Goal: Task Accomplishment & Management: Manage account settings

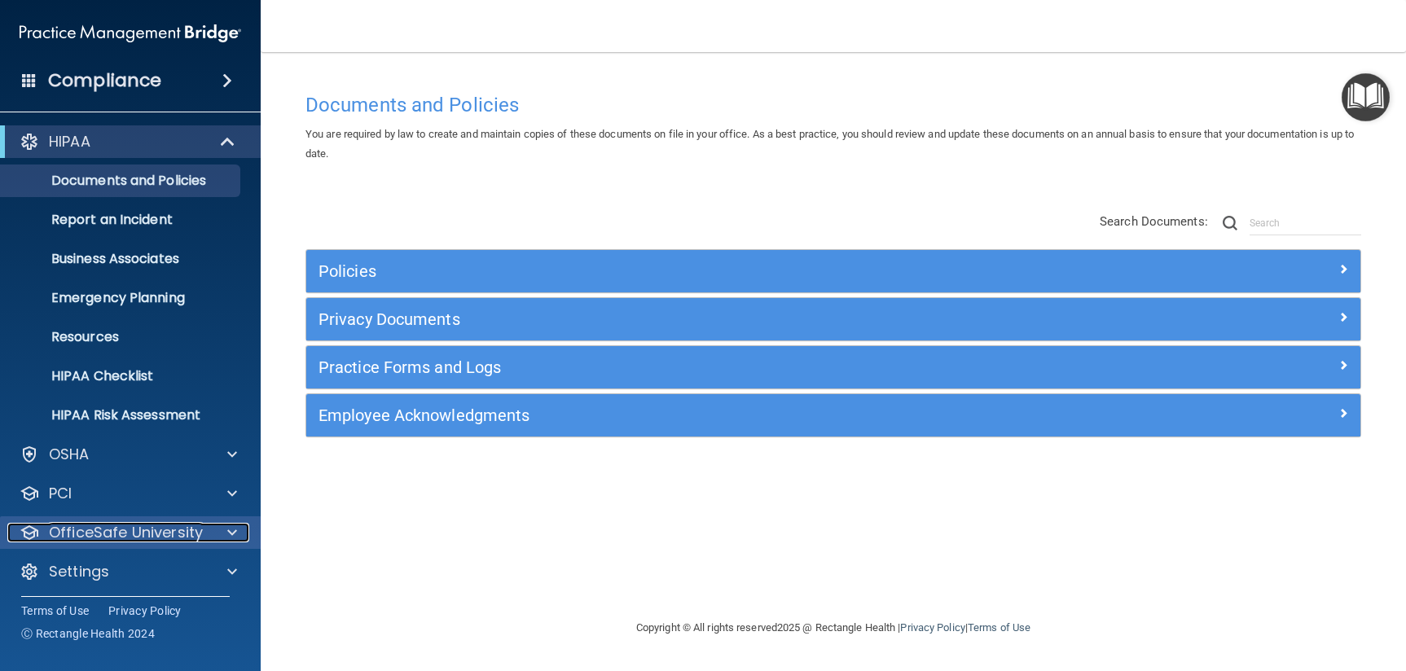
click at [78, 534] on p "OfficeSafe University" at bounding box center [126, 533] width 154 height 20
click at [79, 539] on p "OfficeSafe University" at bounding box center [126, 533] width 154 height 20
click at [121, 523] on p "OfficeSafe University" at bounding box center [126, 533] width 154 height 20
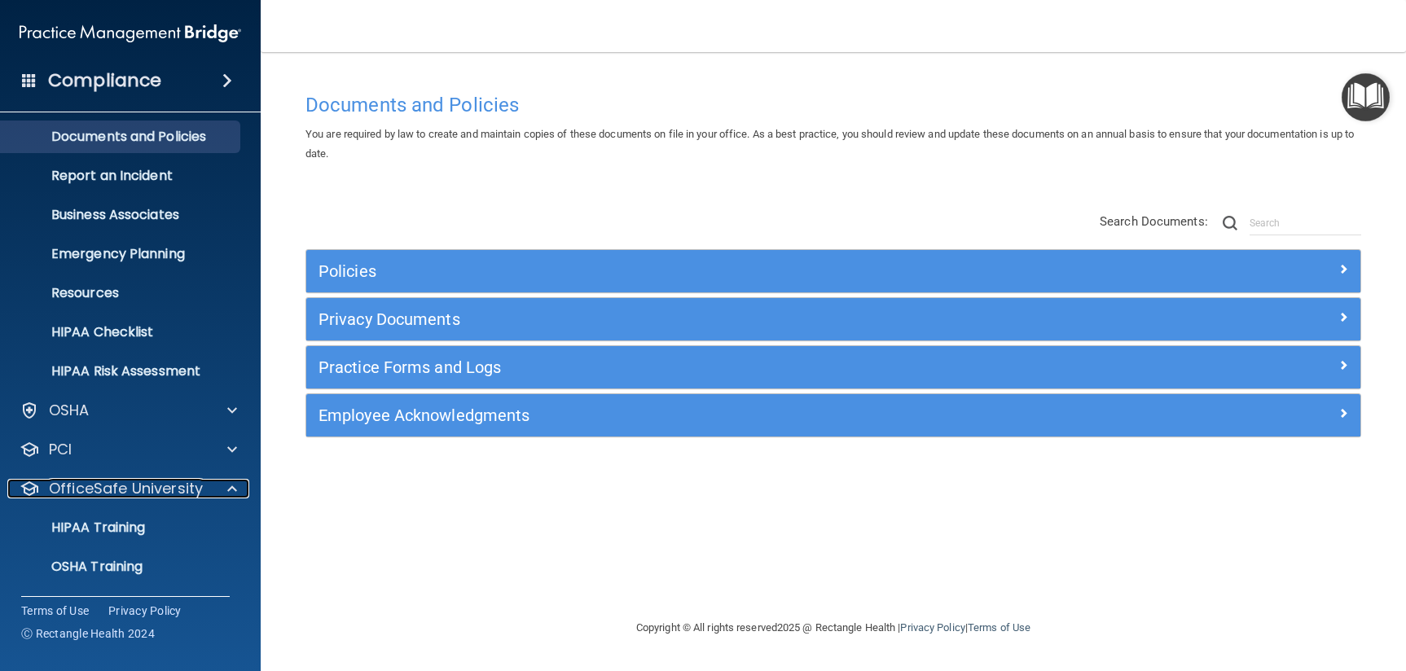
scroll to position [122, 0]
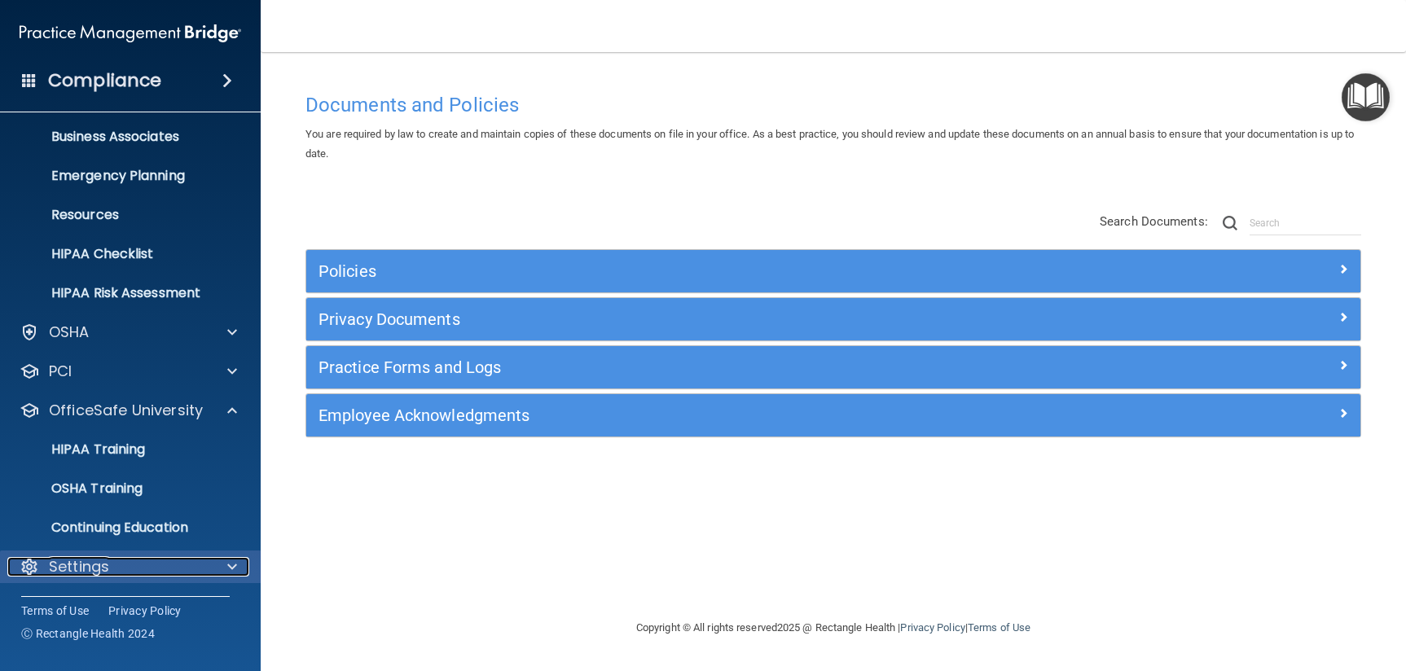
click at [81, 573] on p "Settings" at bounding box center [79, 567] width 60 height 20
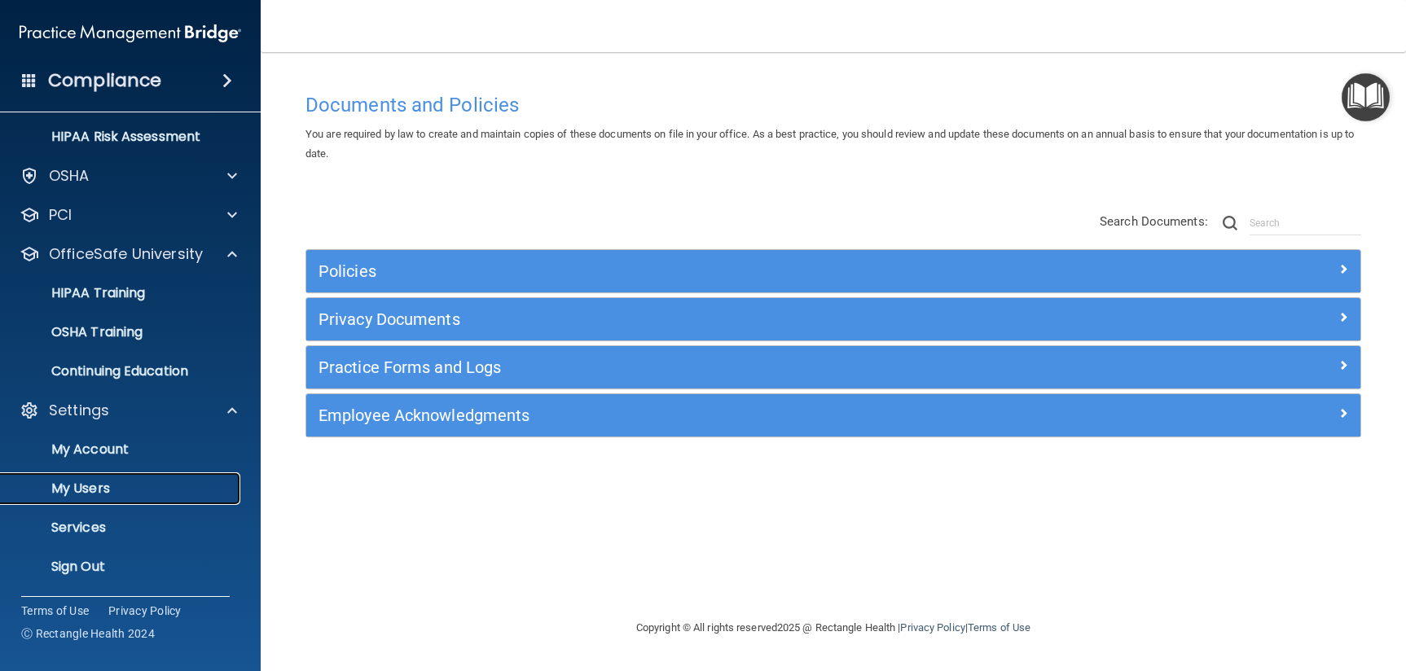
click at [92, 486] on p "My Users" at bounding box center [122, 489] width 222 height 16
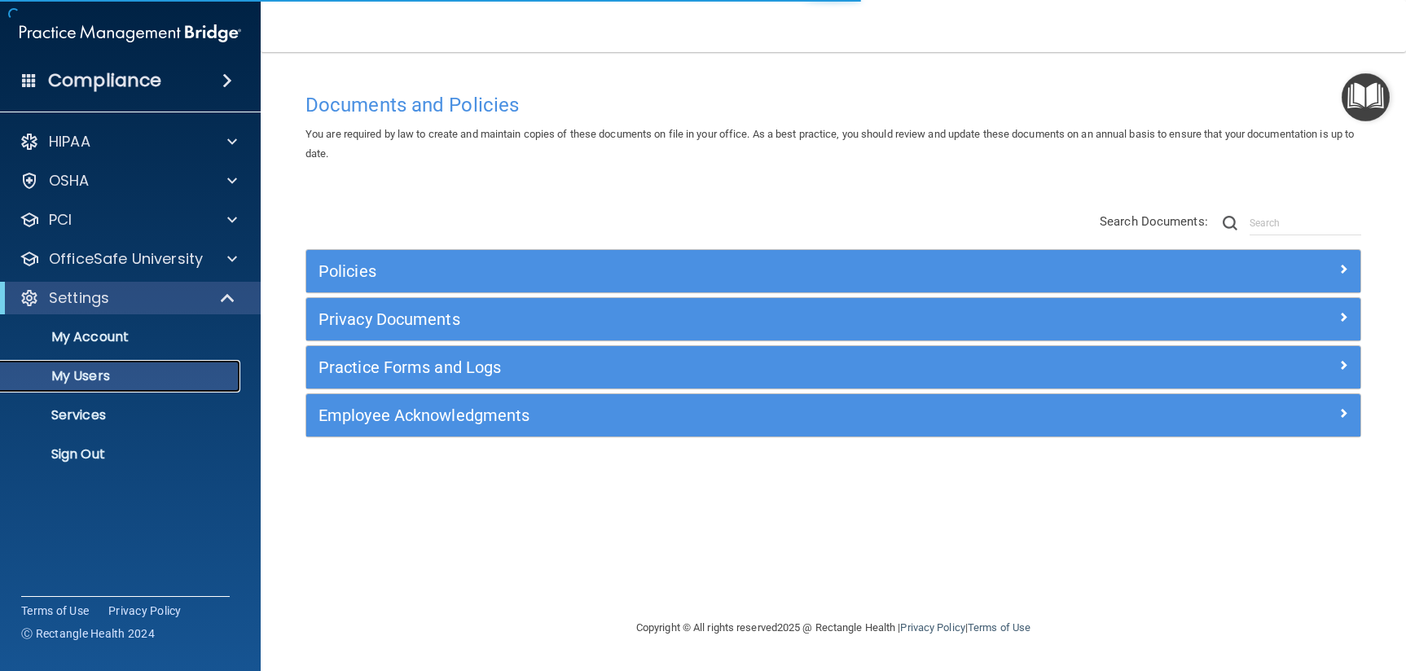
select select "20"
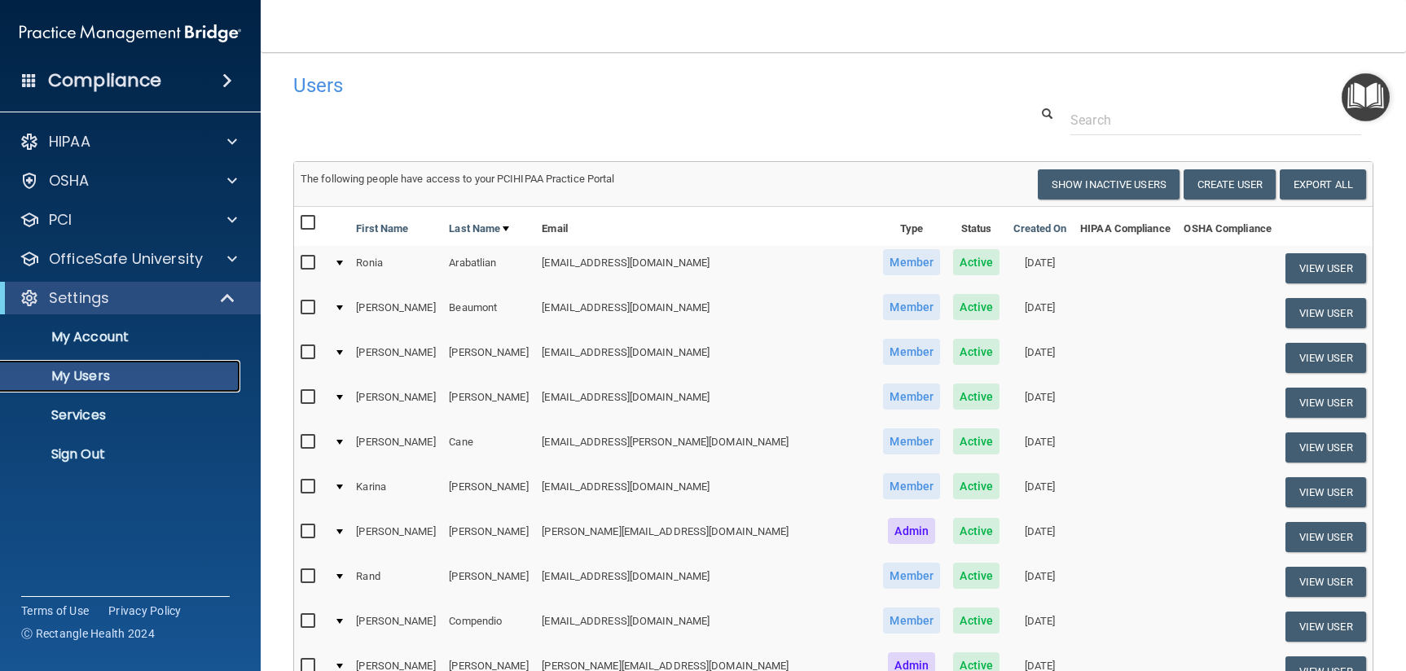
scroll to position [37, 0]
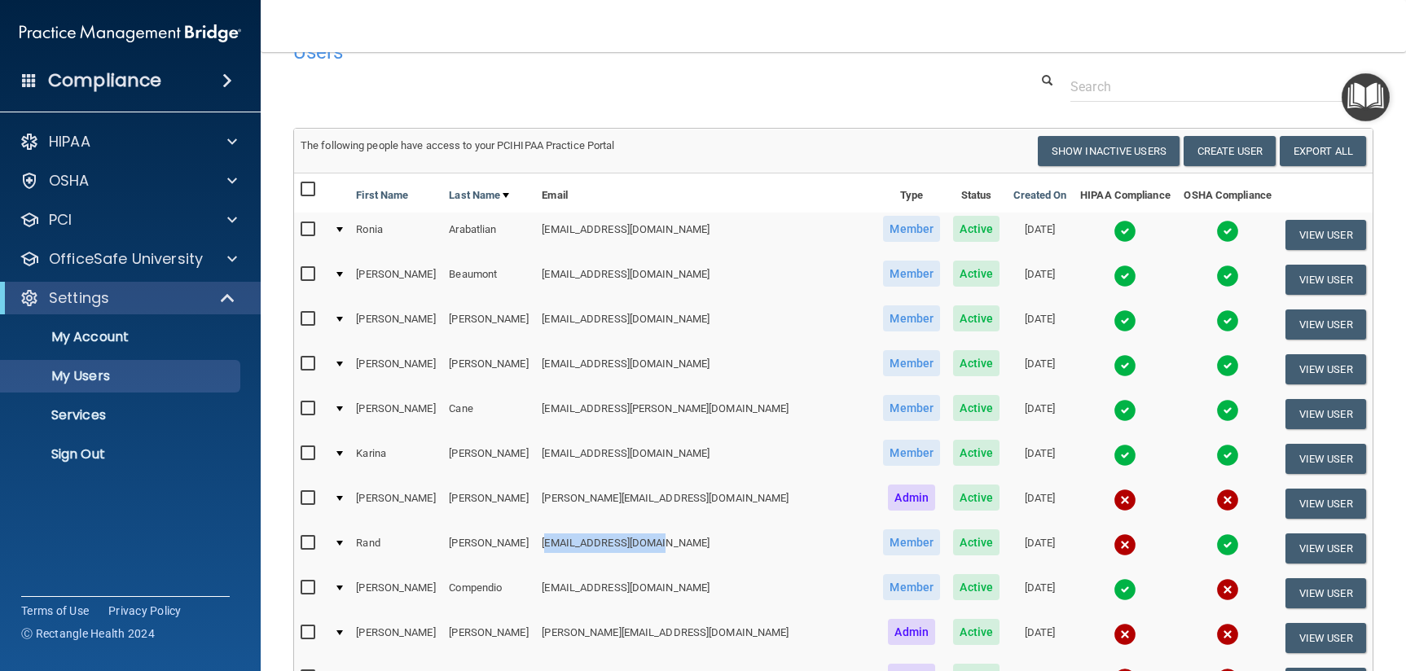
drag, startPoint x: 536, startPoint y: 541, endPoint x: 680, endPoint y: 541, distance: 144.2
click at [680, 541] on td "[EMAIL_ADDRESS][DOMAIN_NAME]" at bounding box center [705, 548] width 341 height 45
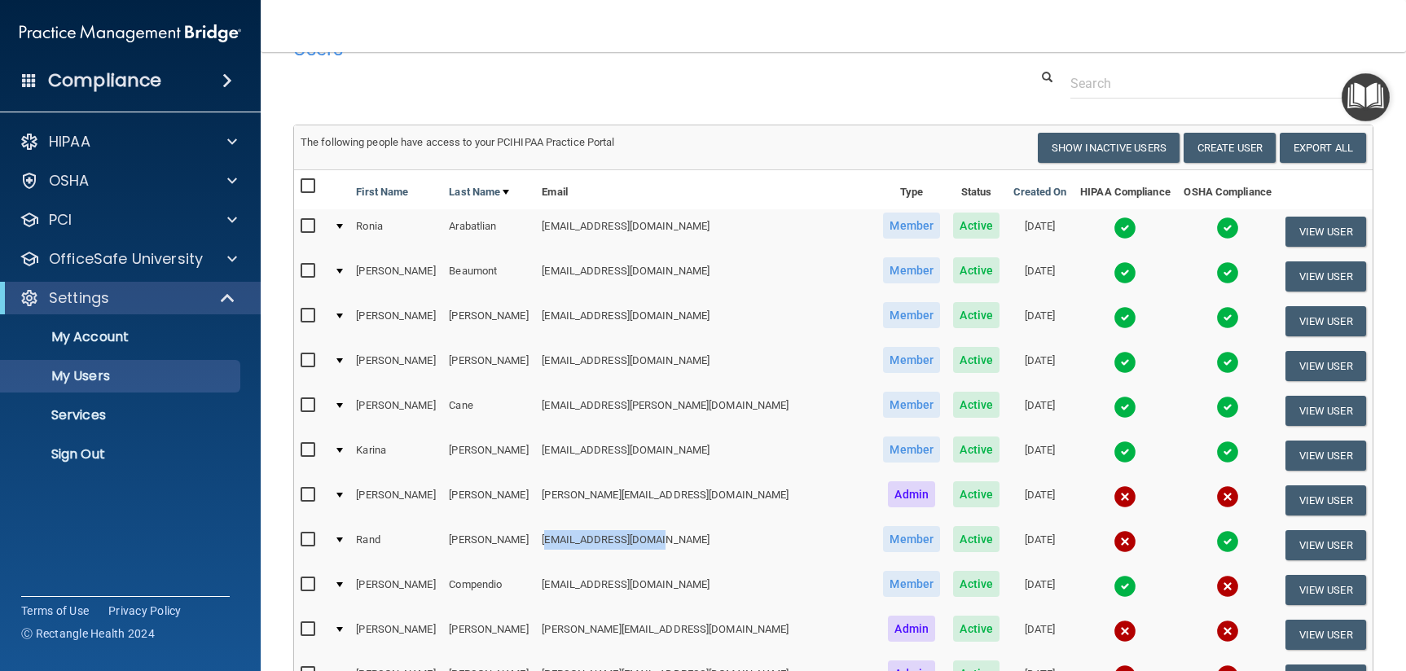
scroll to position [73, 0]
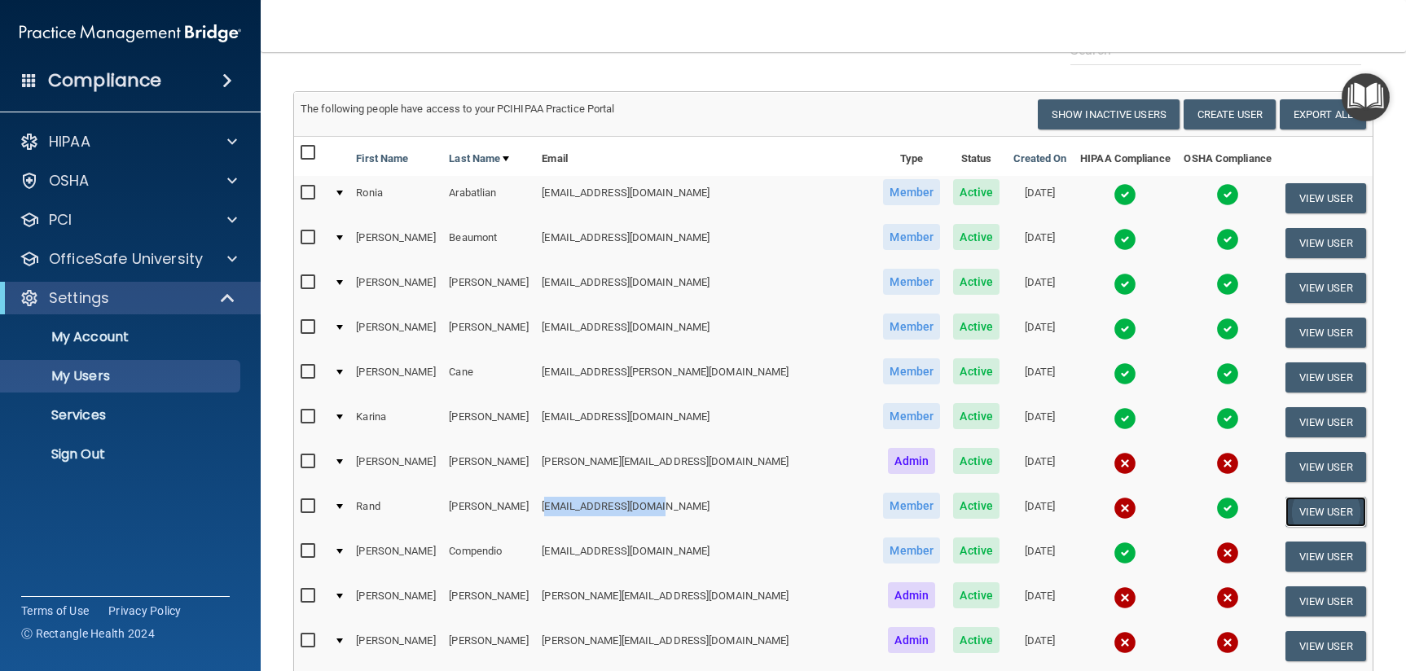
click at [1324, 517] on button "View User" at bounding box center [1326, 512] width 81 height 30
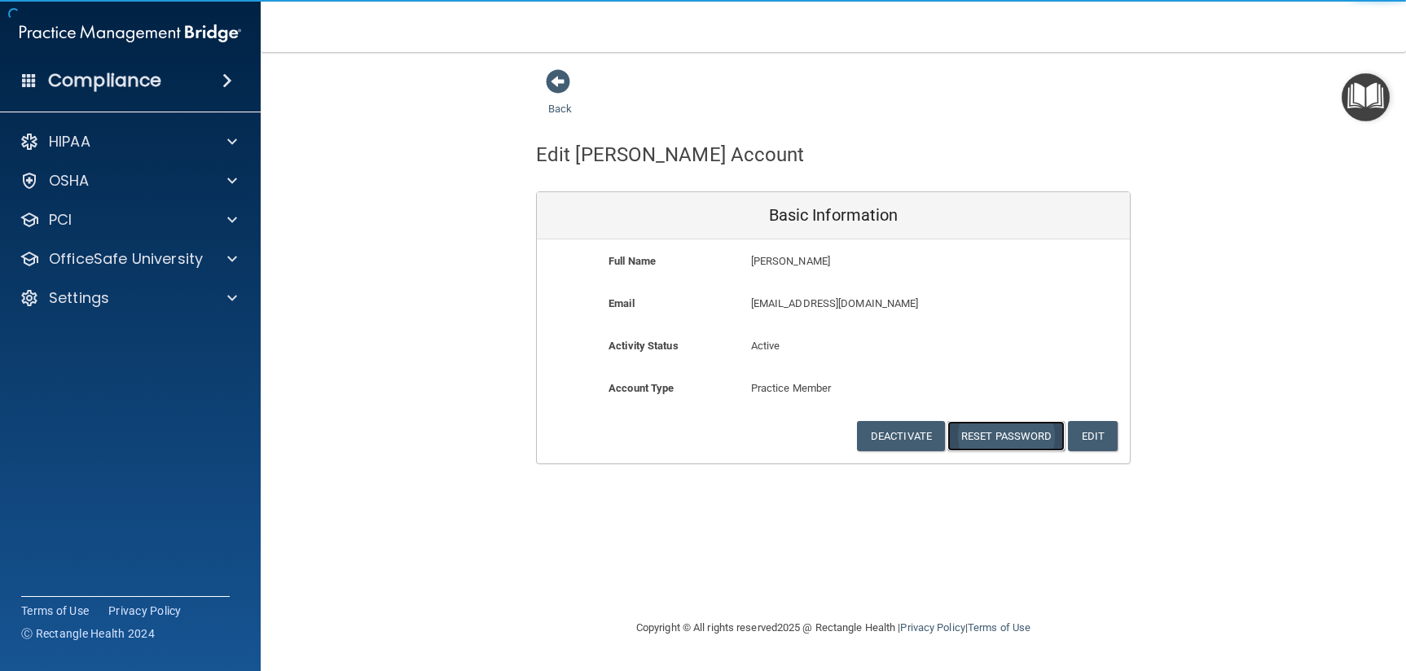
click at [1001, 438] on button "Reset Password" at bounding box center [1006, 436] width 117 height 30
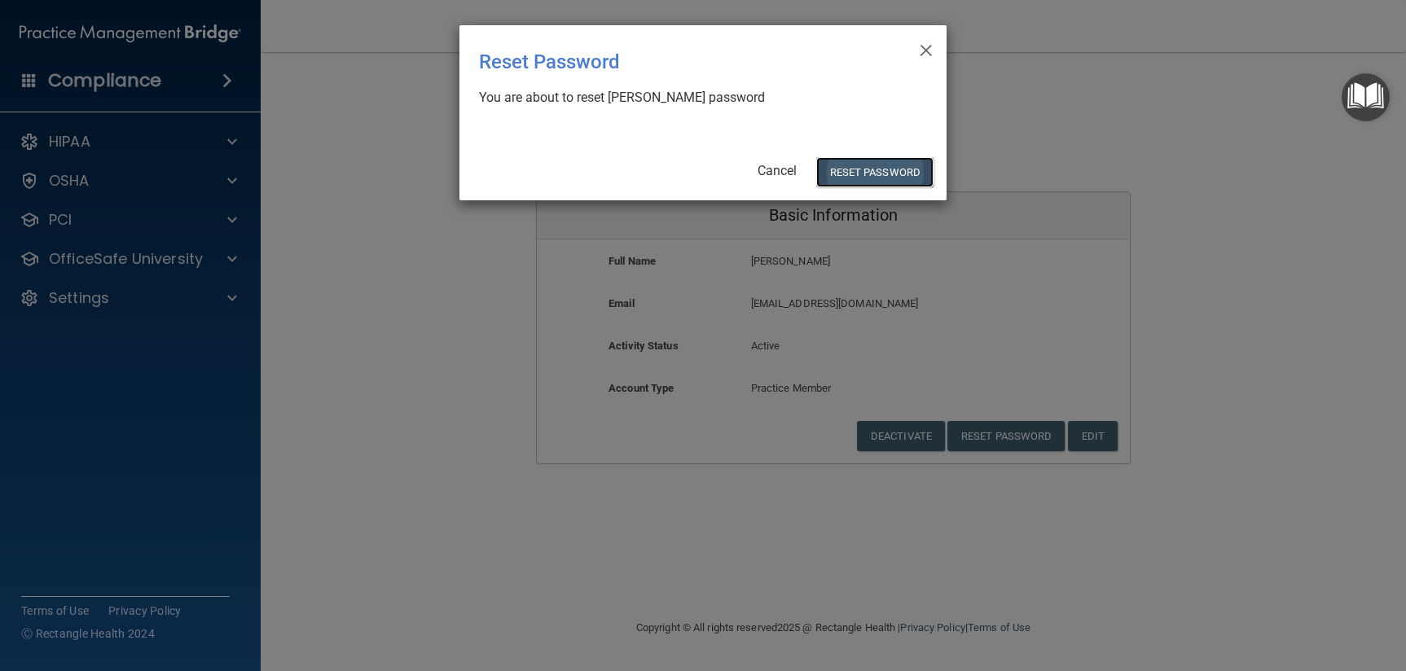
click at [904, 170] on button "Reset Password" at bounding box center [874, 172] width 117 height 30
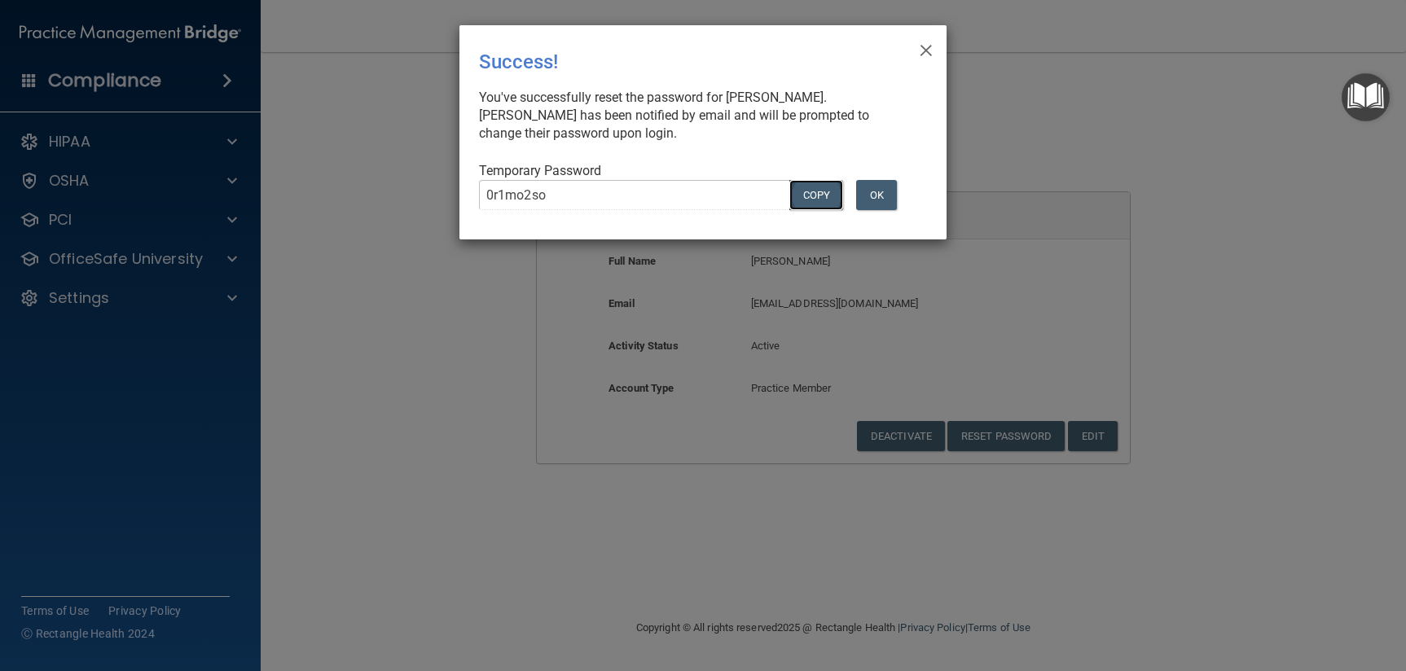
click at [817, 192] on button "COPY" at bounding box center [817, 195] width 54 height 30
click at [922, 54] on span "×" at bounding box center [926, 48] width 15 height 33
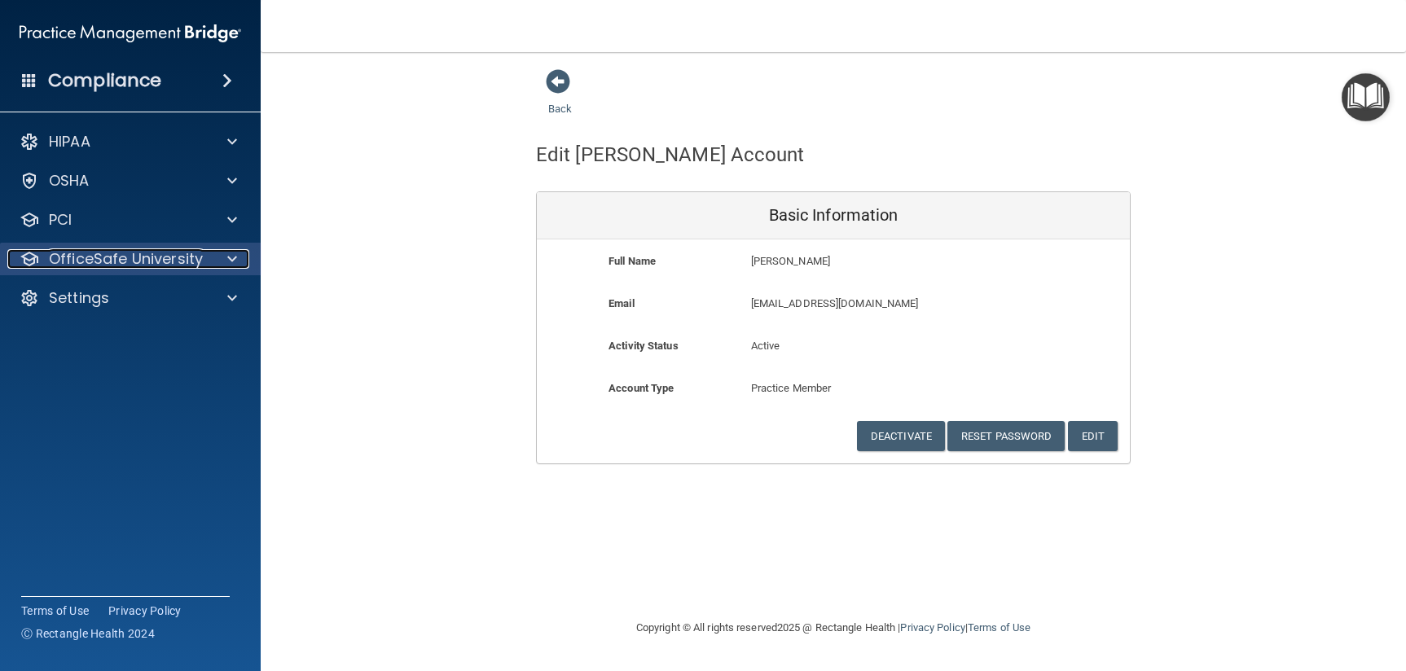
click at [96, 268] on p "OfficeSafe University" at bounding box center [126, 259] width 154 height 20
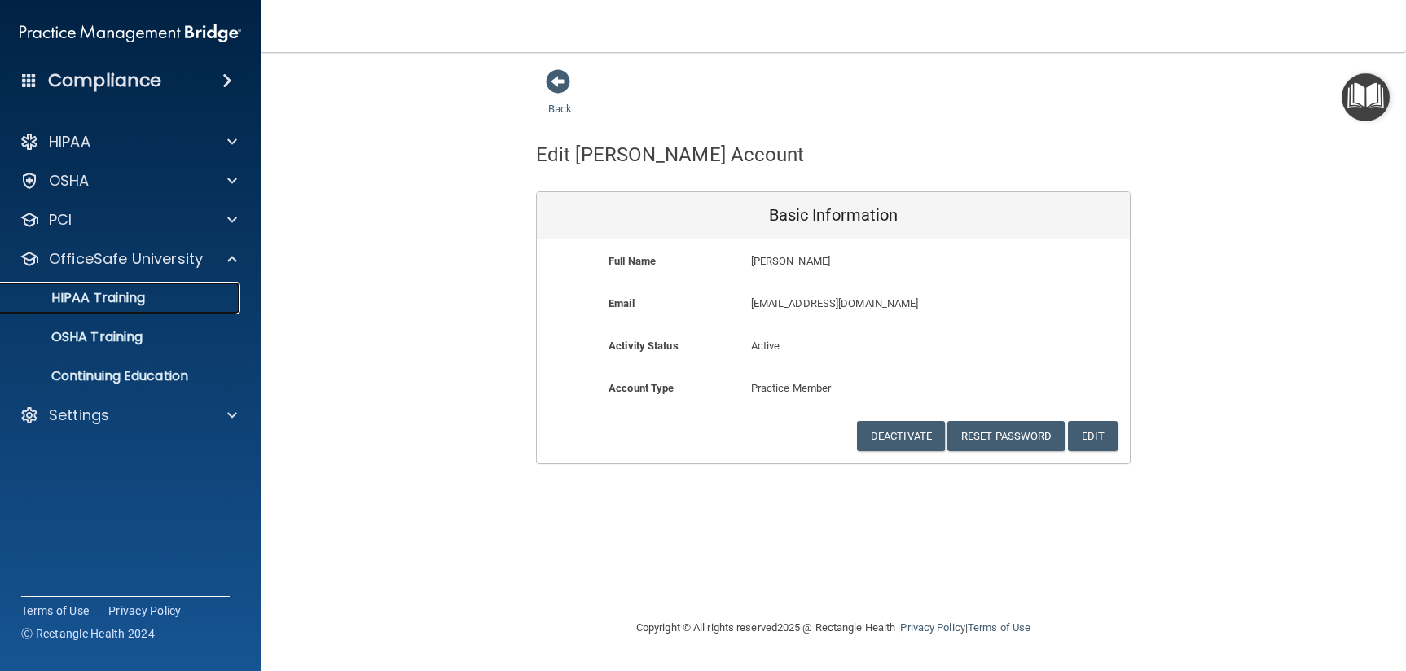
click at [68, 293] on p "HIPAA Training" at bounding box center [78, 298] width 134 height 16
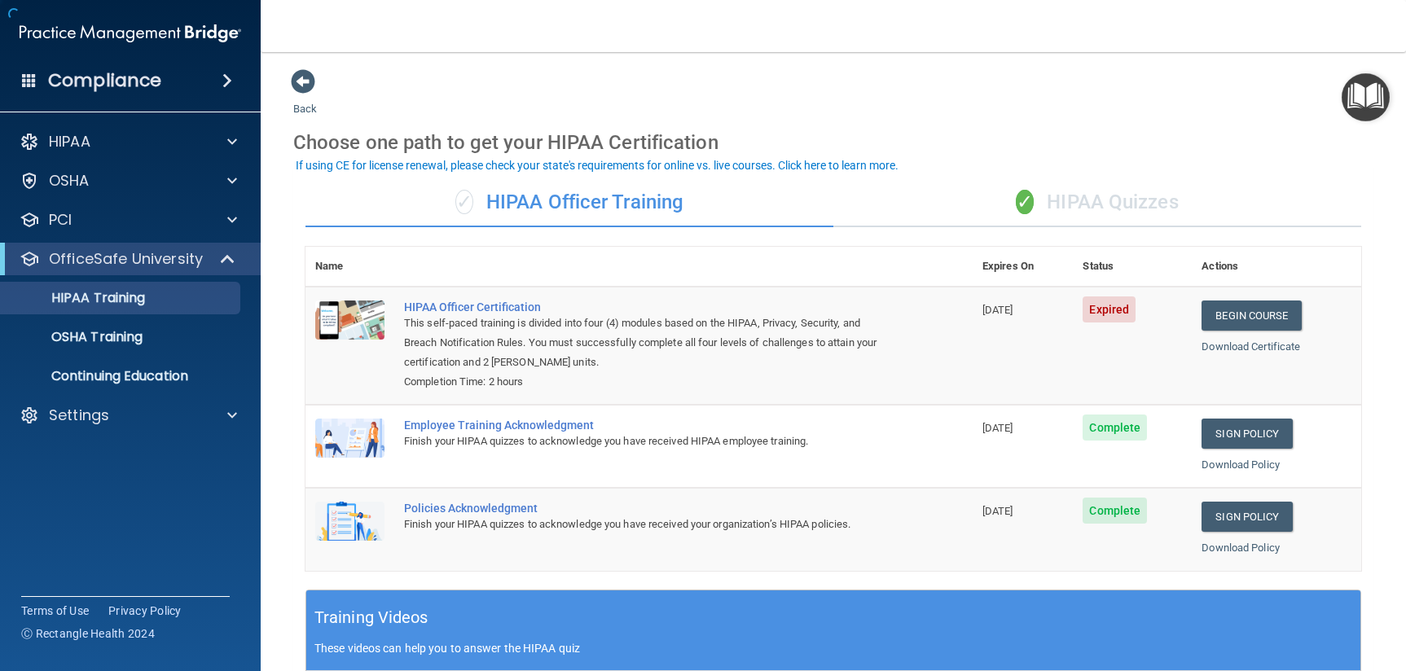
click at [1046, 202] on div "✓ HIPAA Quizzes" at bounding box center [1098, 202] width 528 height 49
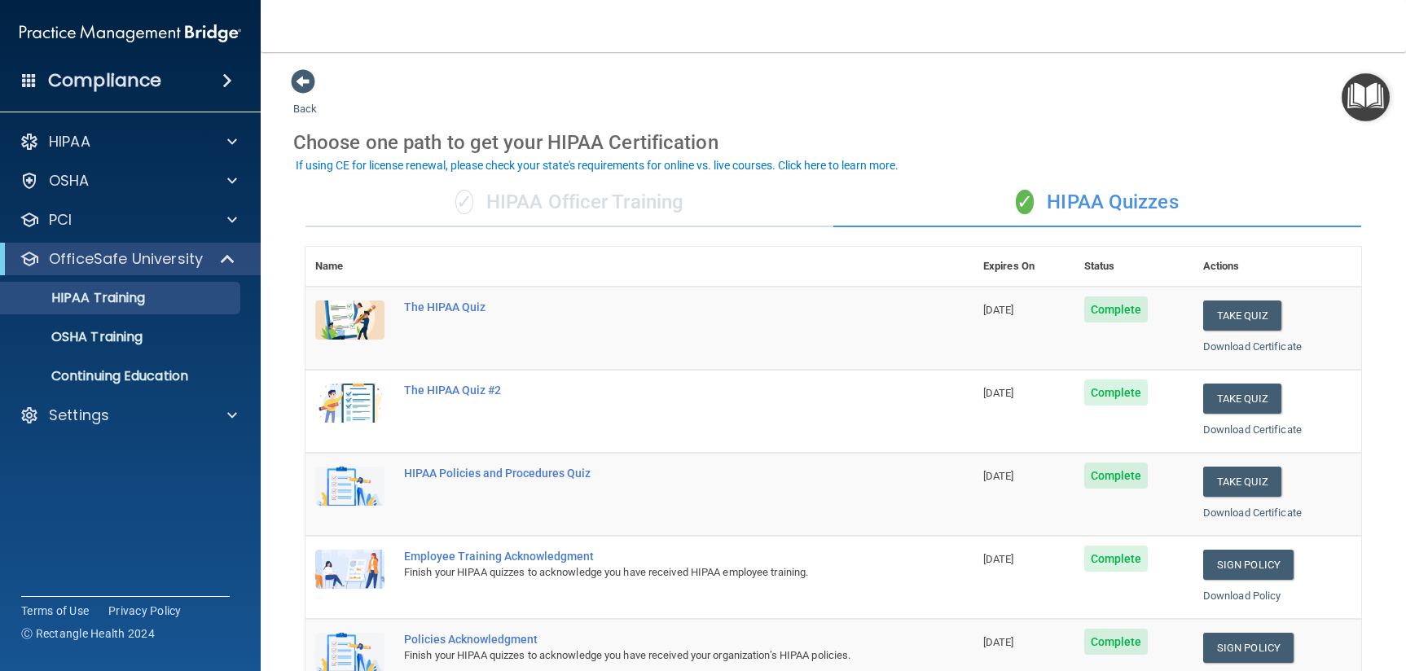
drag, startPoint x: 1237, startPoint y: 131, endPoint x: 1212, endPoint y: 124, distance: 26.3
click at [1234, 130] on div "Choose one path to get your HIPAA Certification" at bounding box center [833, 142] width 1080 height 47
click at [62, 299] on p "HIPAA Training" at bounding box center [78, 298] width 134 height 16
click at [95, 299] on p "HIPAA Training" at bounding box center [78, 298] width 134 height 16
click at [182, 294] on div "HIPAA Training" at bounding box center [122, 298] width 222 height 16
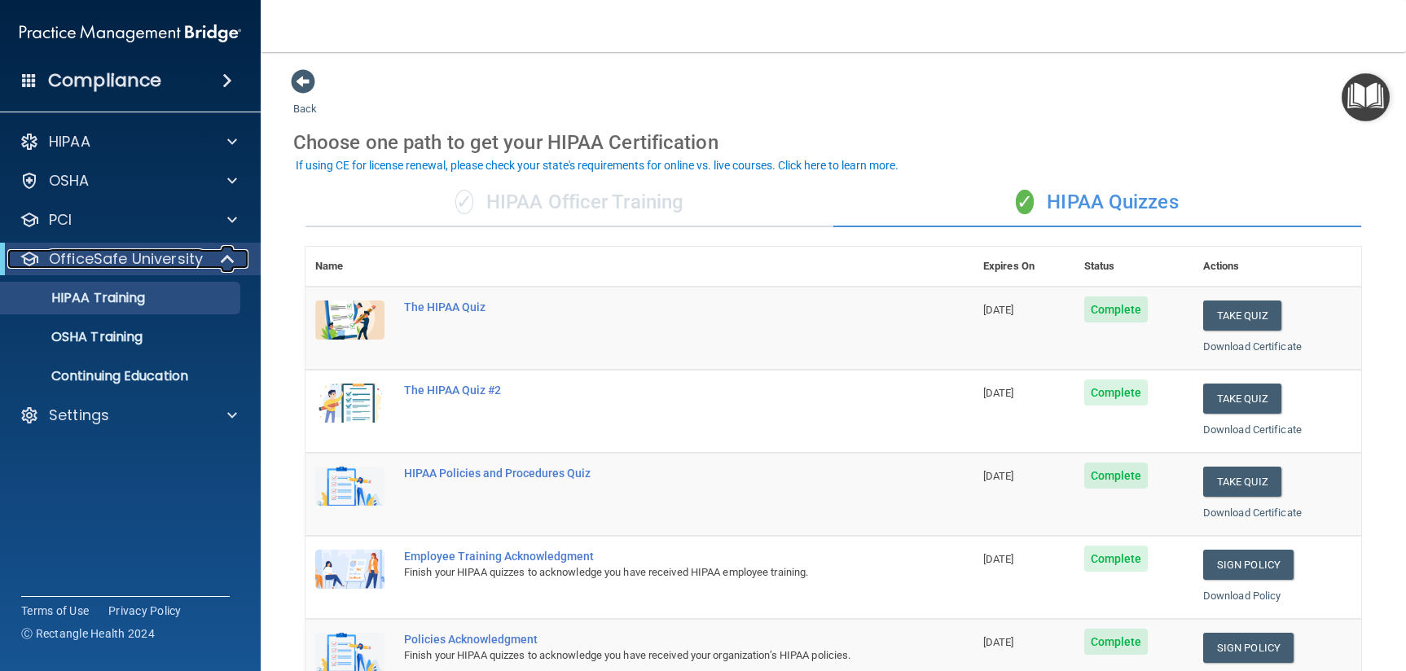
click at [200, 258] on p "OfficeSafe University" at bounding box center [126, 259] width 154 height 20
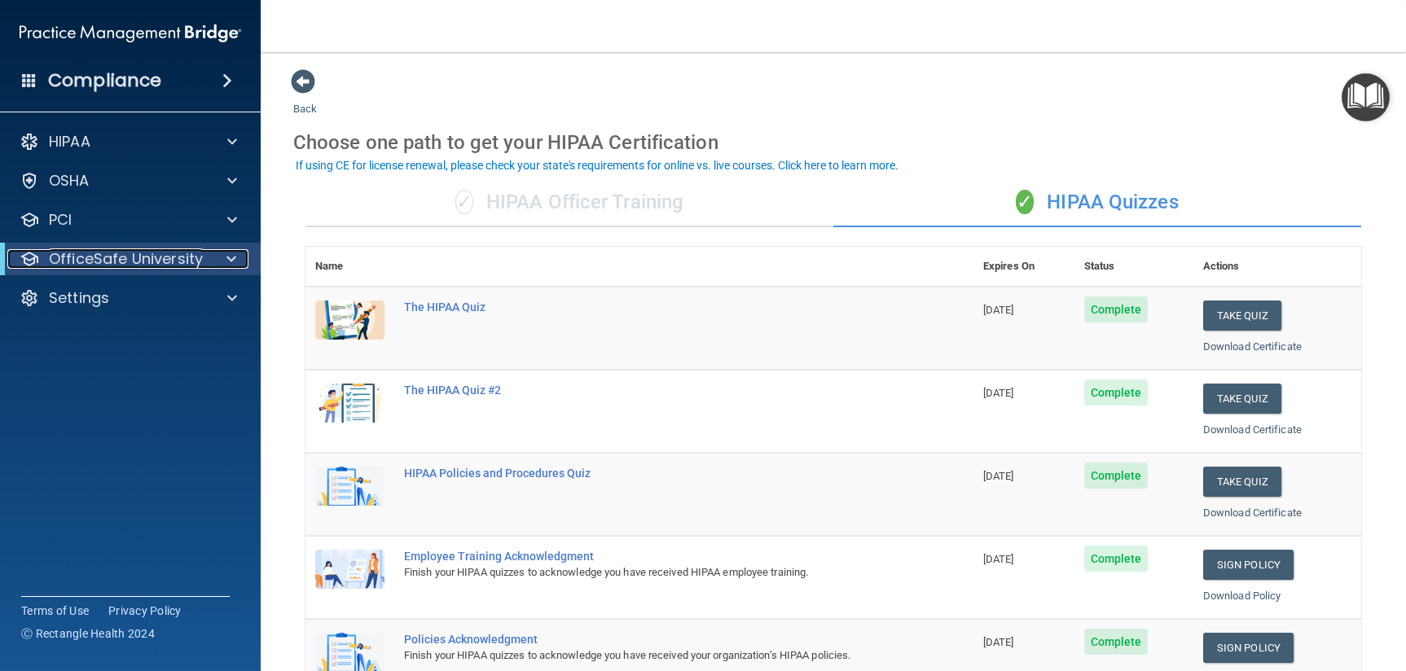
click at [171, 261] on p "OfficeSafe University" at bounding box center [126, 259] width 154 height 20
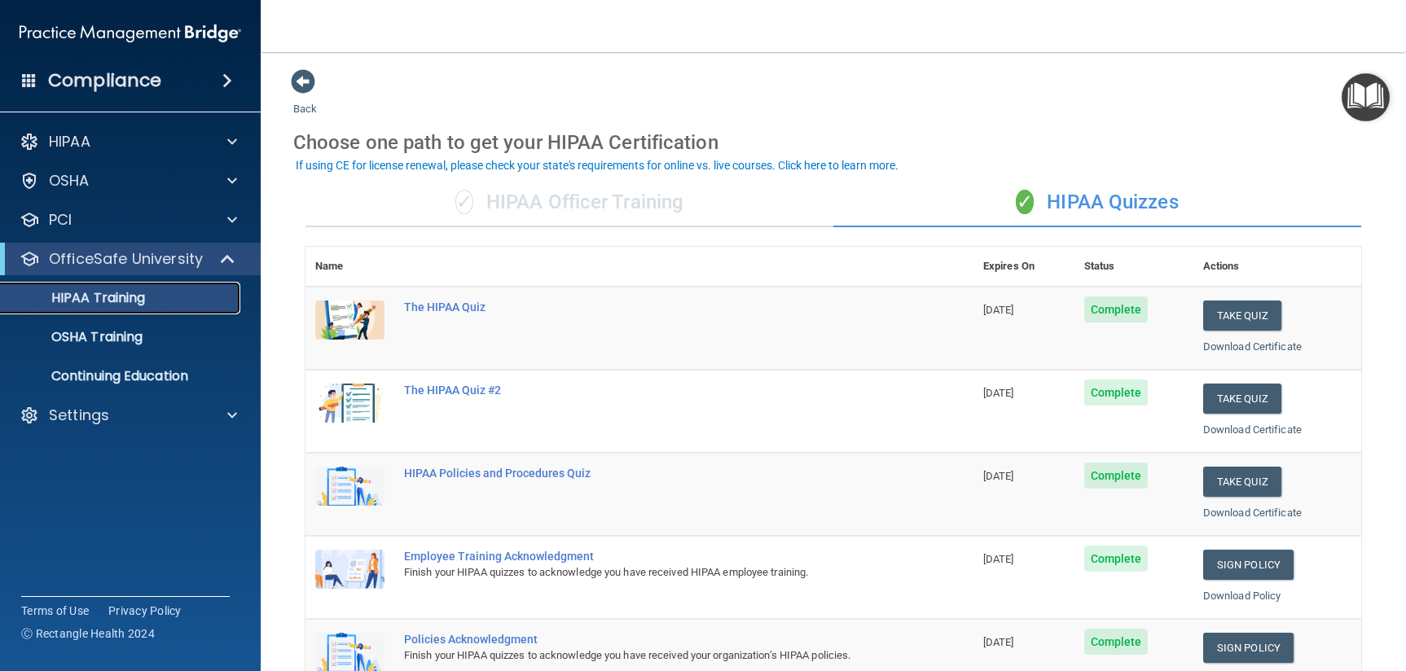
click at [108, 303] on p "HIPAA Training" at bounding box center [78, 298] width 134 height 16
click at [90, 336] on p "OSHA Training" at bounding box center [77, 337] width 132 height 16
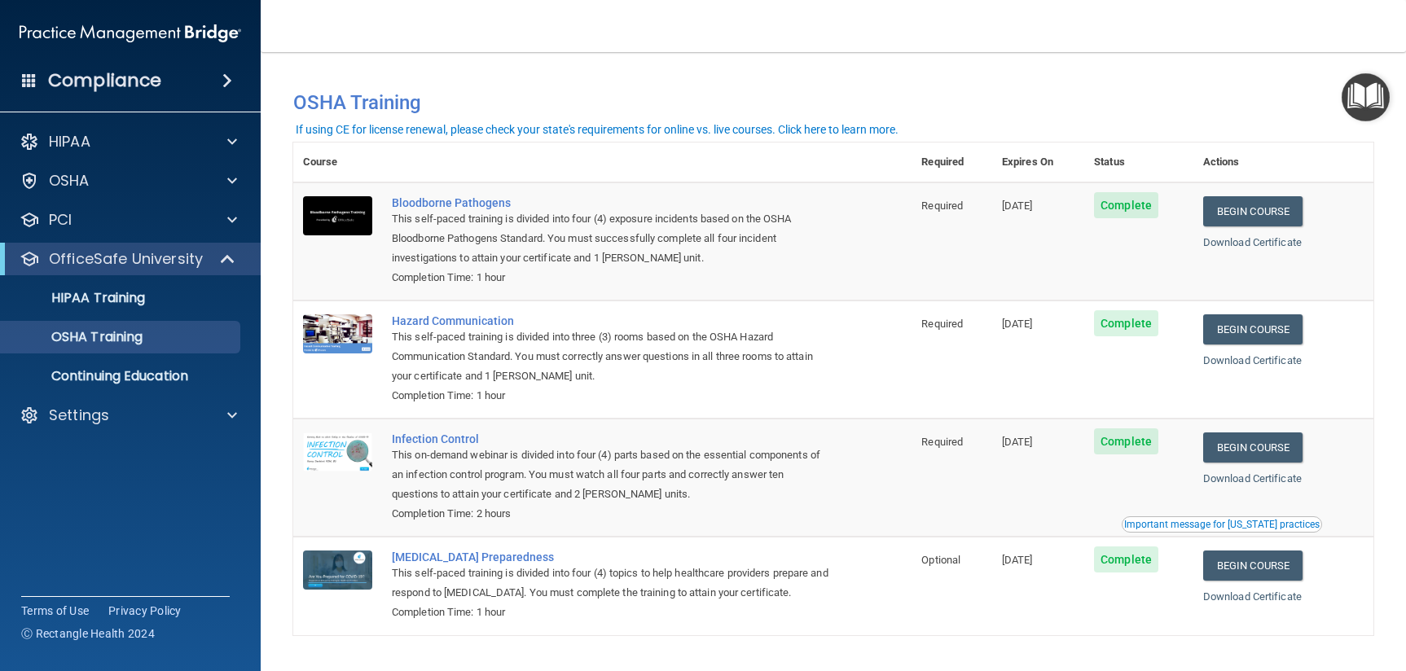
click at [68, 27] on img at bounding box center [131, 33] width 222 height 33
click at [60, 88] on h4 "Compliance" at bounding box center [104, 80] width 113 height 23
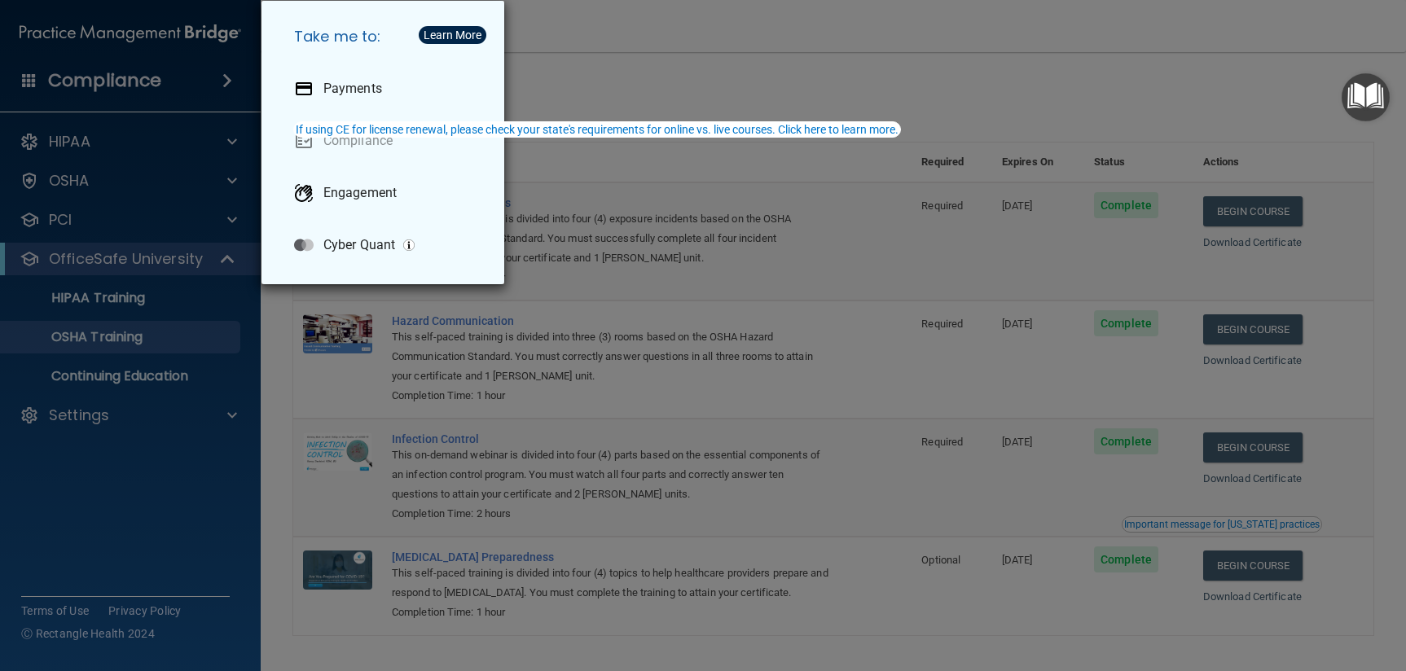
click at [583, 69] on div "Take me to: Payments Compliance Engagement Cyber Quant" at bounding box center [703, 335] width 1406 height 671
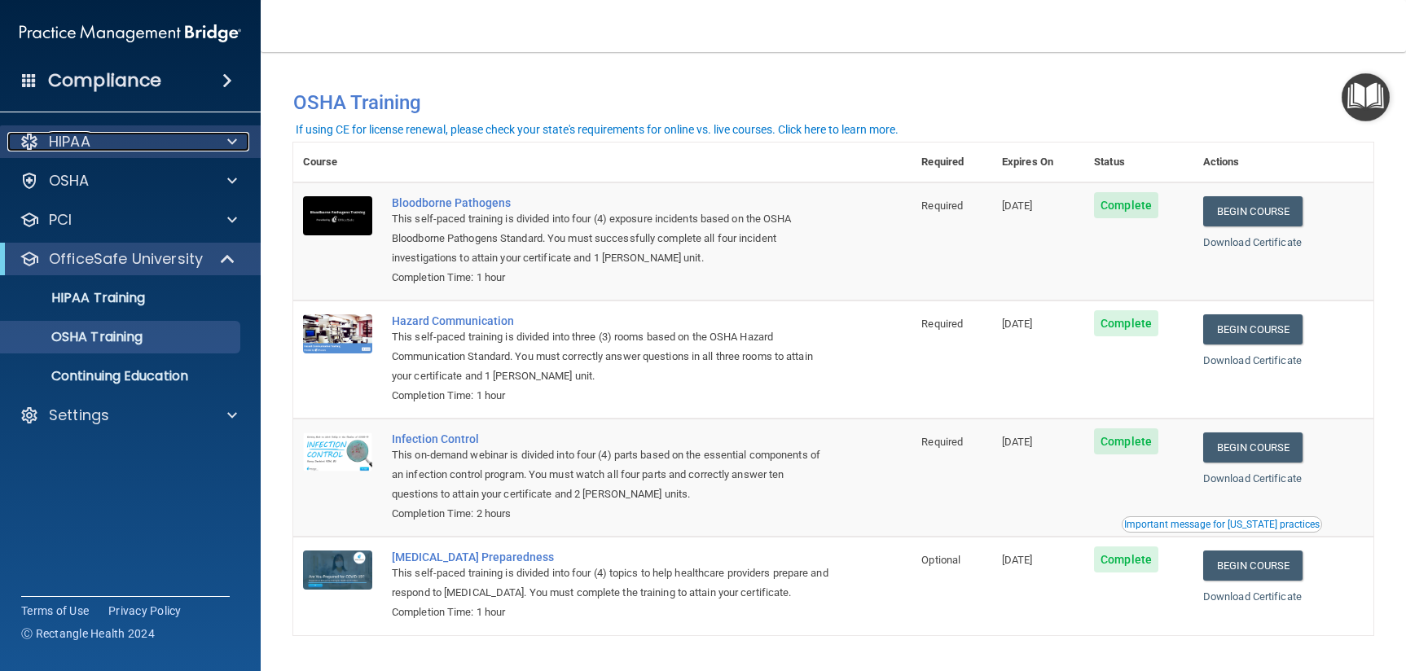
click at [86, 135] on p "HIPAA" at bounding box center [70, 142] width 42 height 20
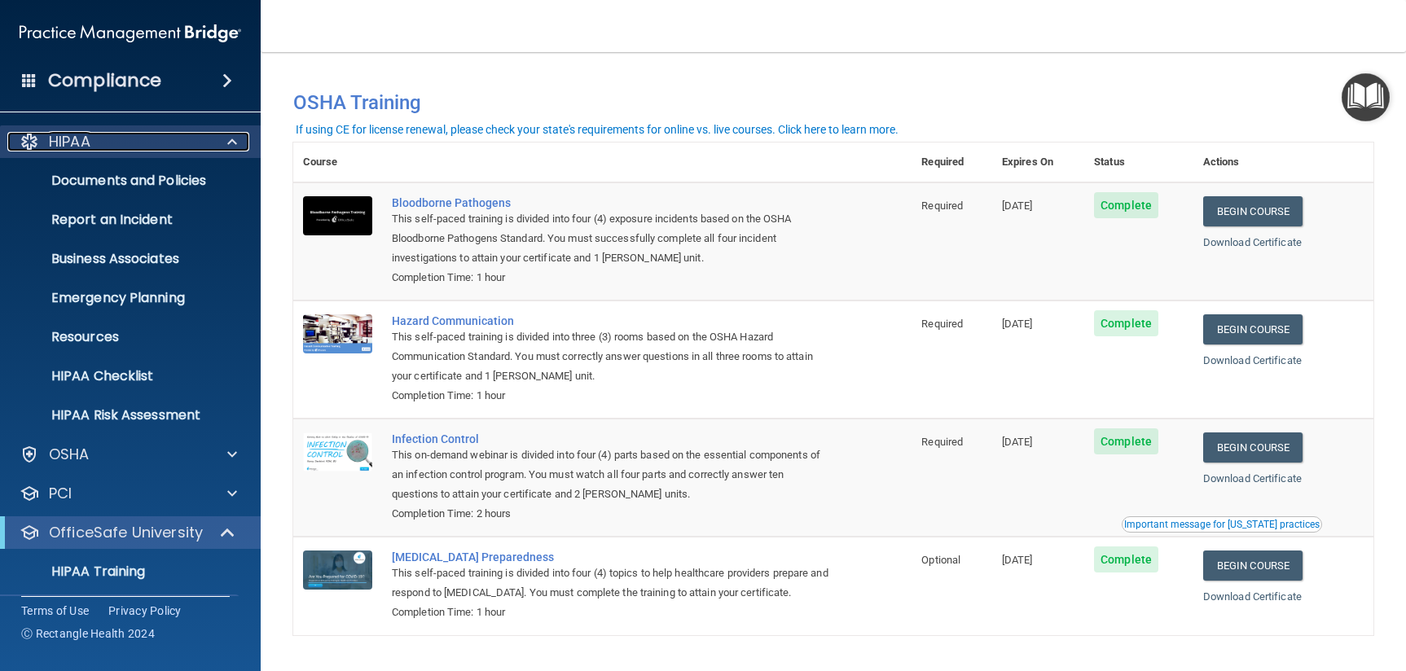
click at [86, 135] on p "HIPAA" at bounding box center [70, 142] width 42 height 20
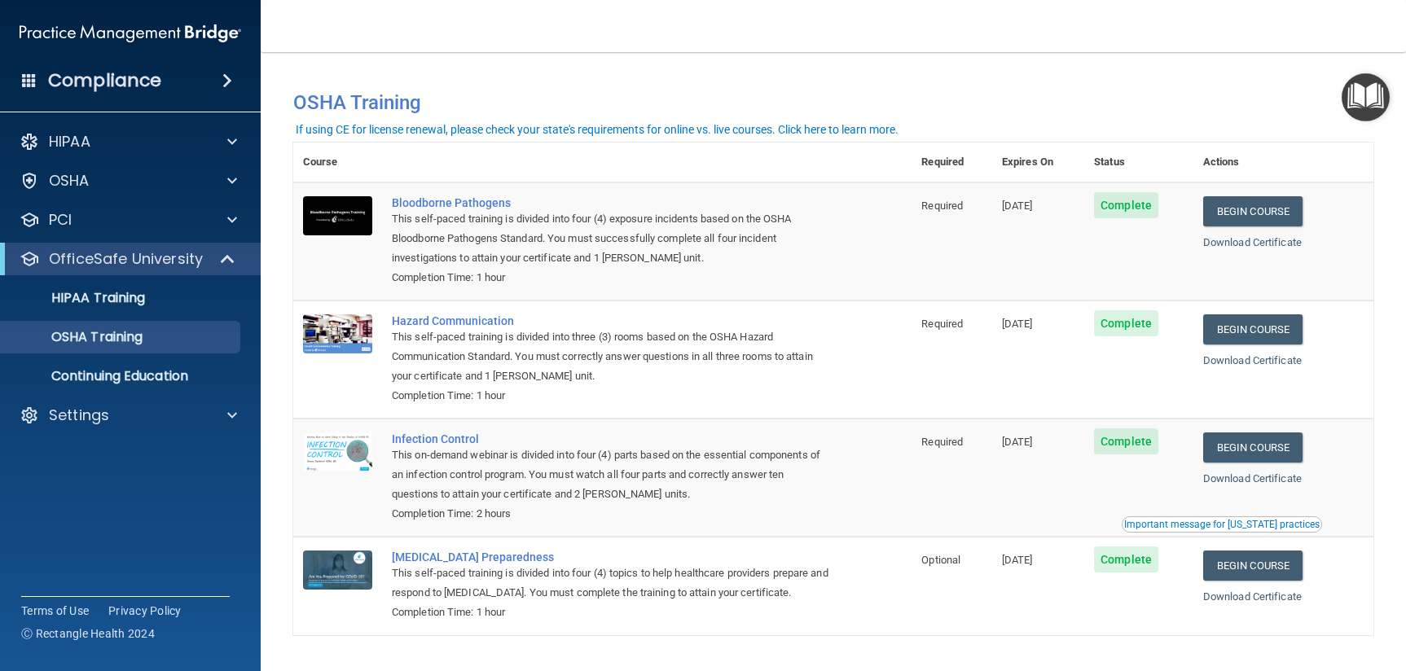
click at [170, 30] on img at bounding box center [131, 33] width 222 height 33
click at [95, 95] on div "Compliance" at bounding box center [130, 81] width 261 height 36
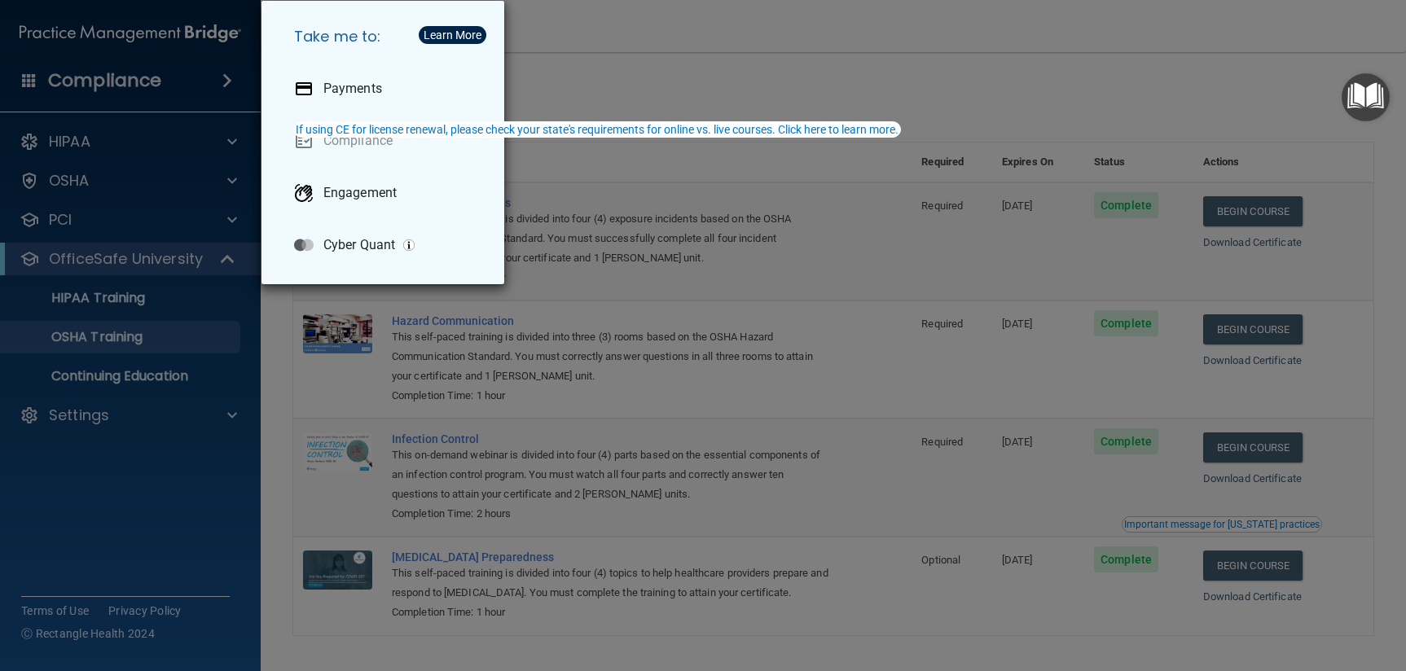
click at [381, 40] on h5 "Take me to:" at bounding box center [386, 37] width 210 height 46
click at [59, 80] on div "Take me to: Payments Compliance Engagement Cyber Quant" at bounding box center [703, 335] width 1406 height 671
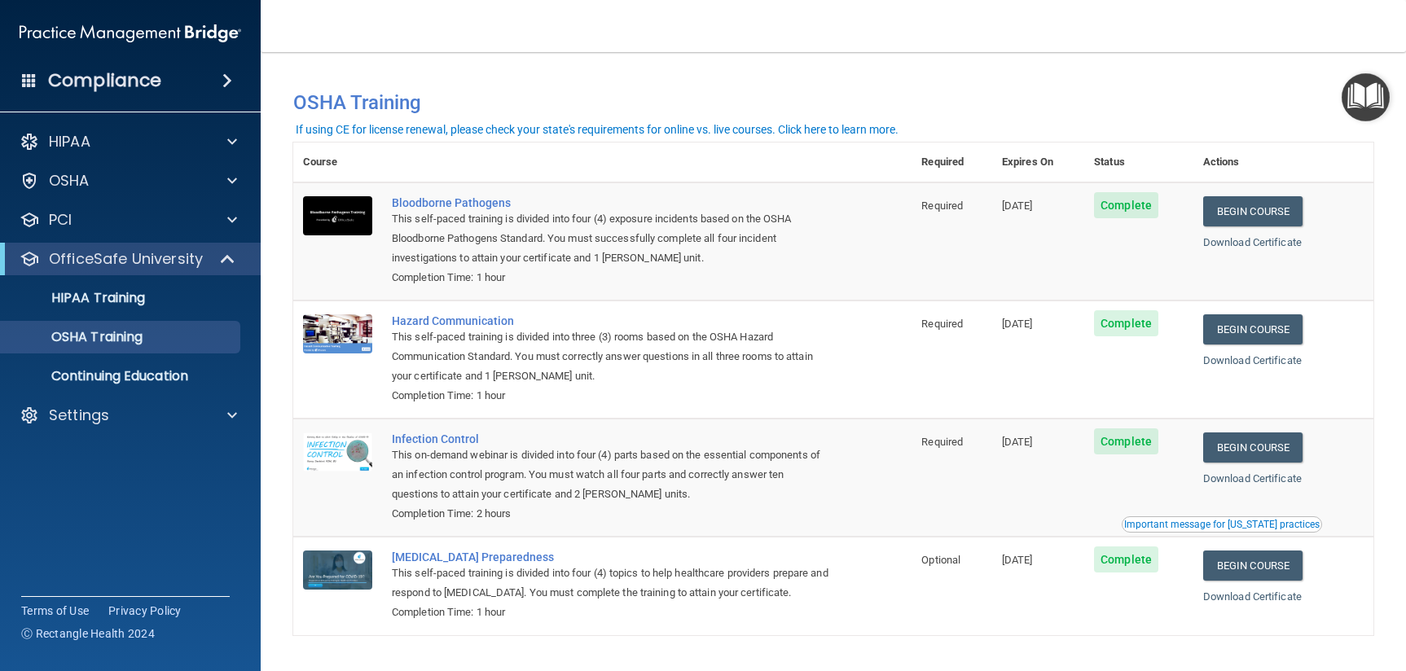
click at [177, 33] on img at bounding box center [131, 33] width 222 height 33
click at [55, 138] on p "HIPAA" at bounding box center [70, 142] width 42 height 20
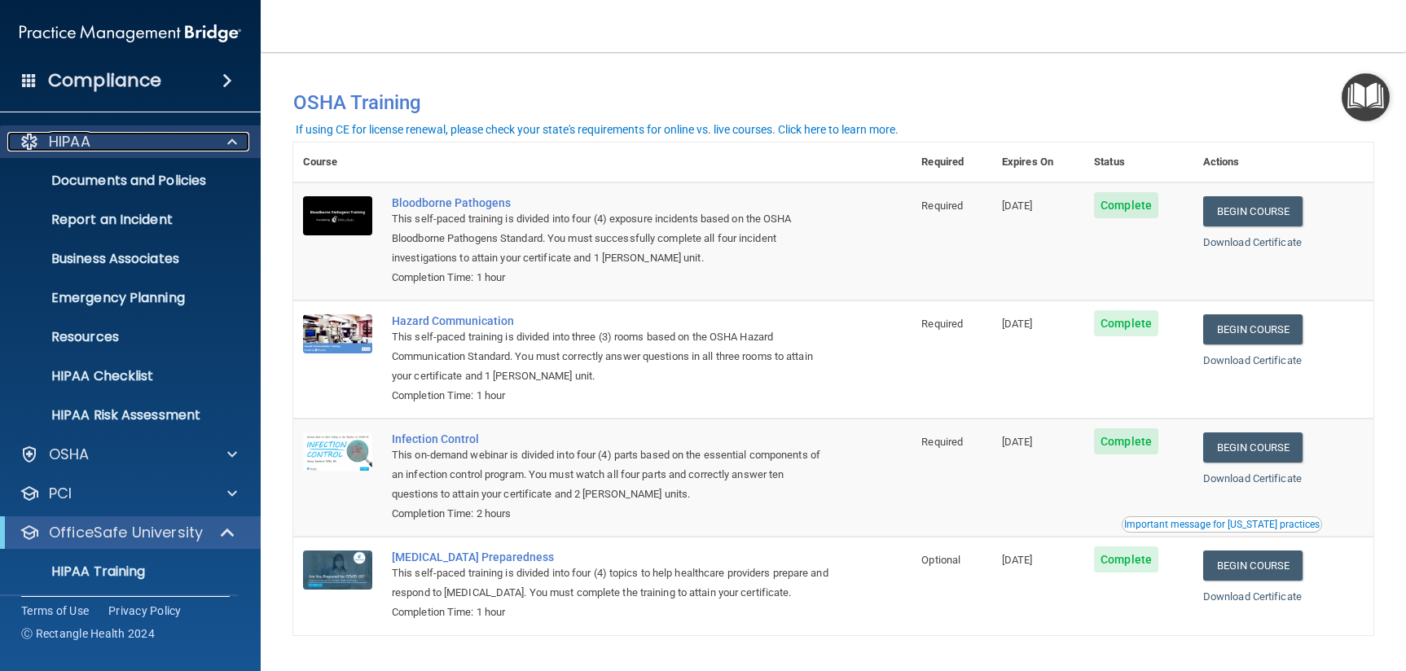
click at [64, 141] on p "HIPAA" at bounding box center [70, 142] width 42 height 20
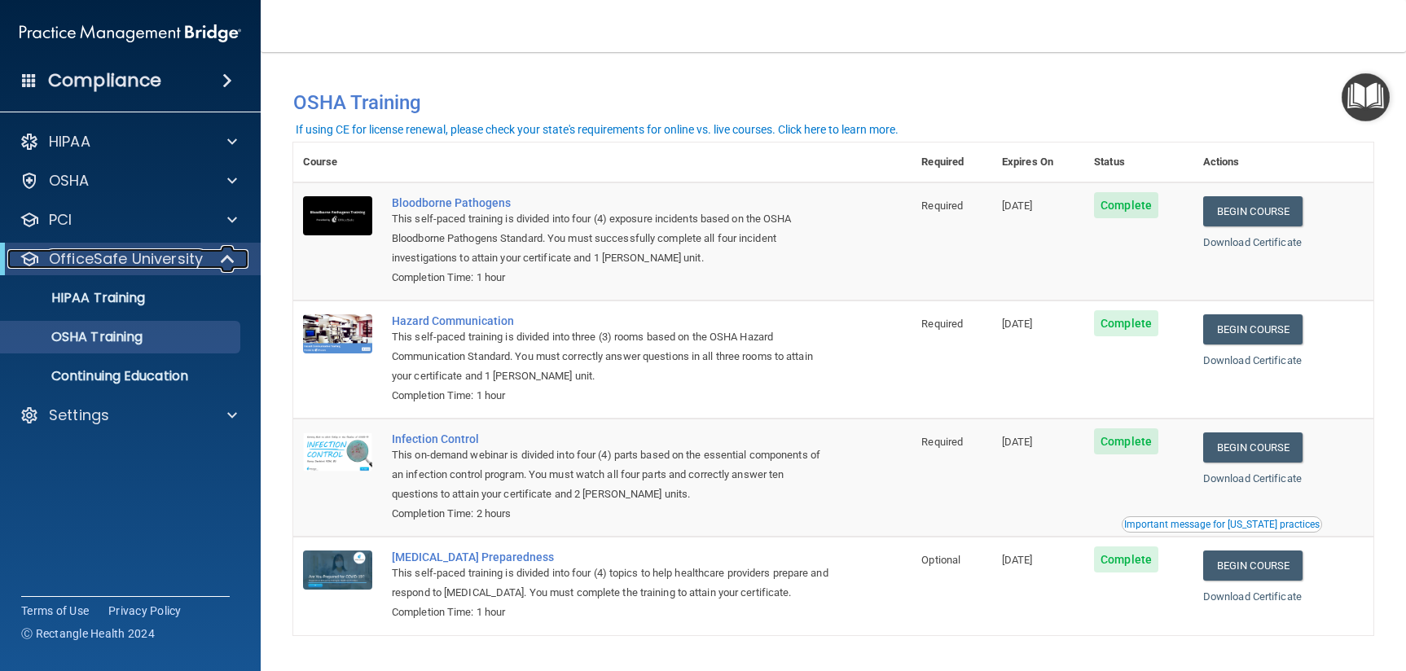
click at [82, 263] on p "OfficeSafe University" at bounding box center [126, 259] width 154 height 20
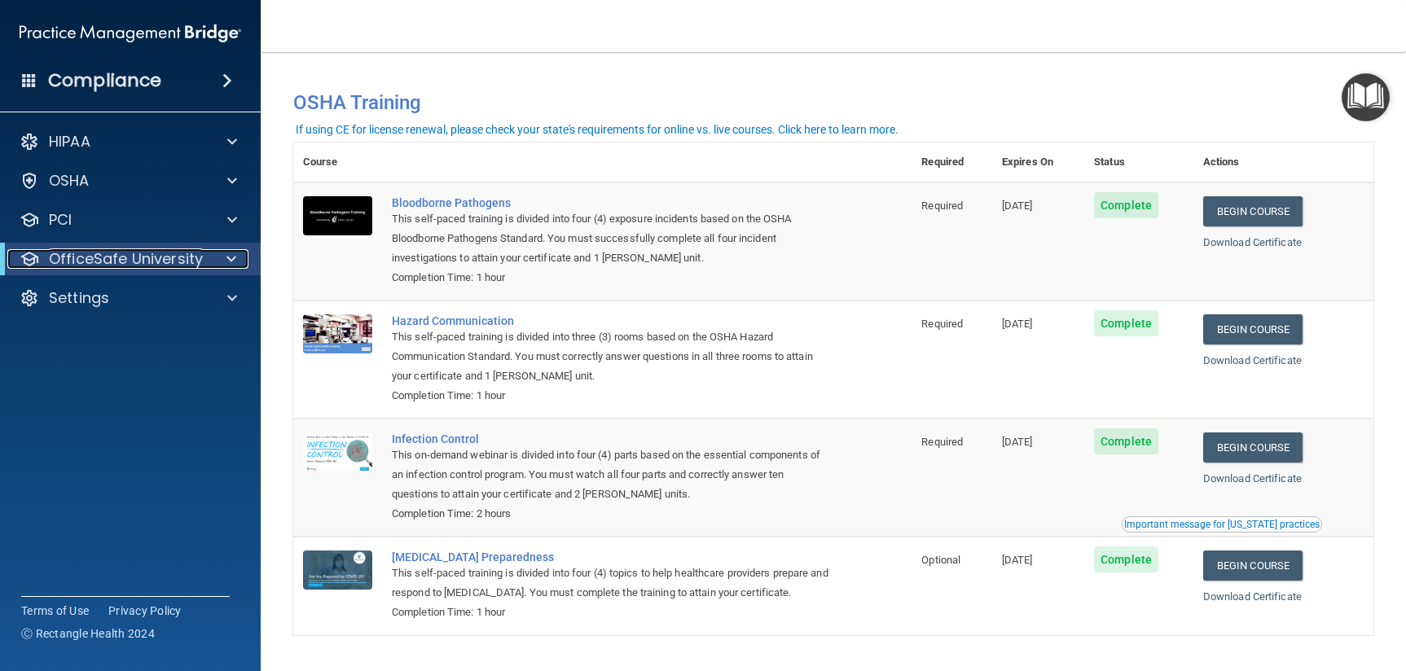
click at [82, 263] on p "OfficeSafe University" at bounding box center [126, 259] width 154 height 20
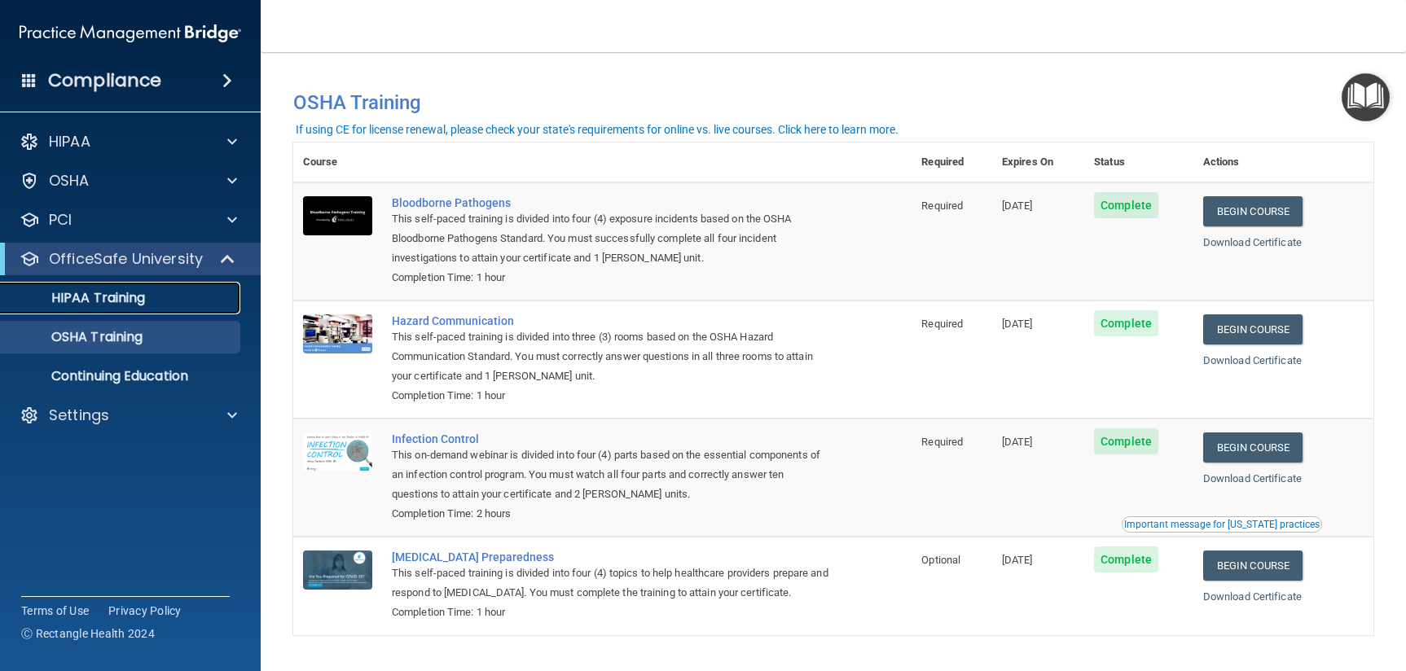
click at [90, 302] on p "HIPAA Training" at bounding box center [78, 298] width 134 height 16
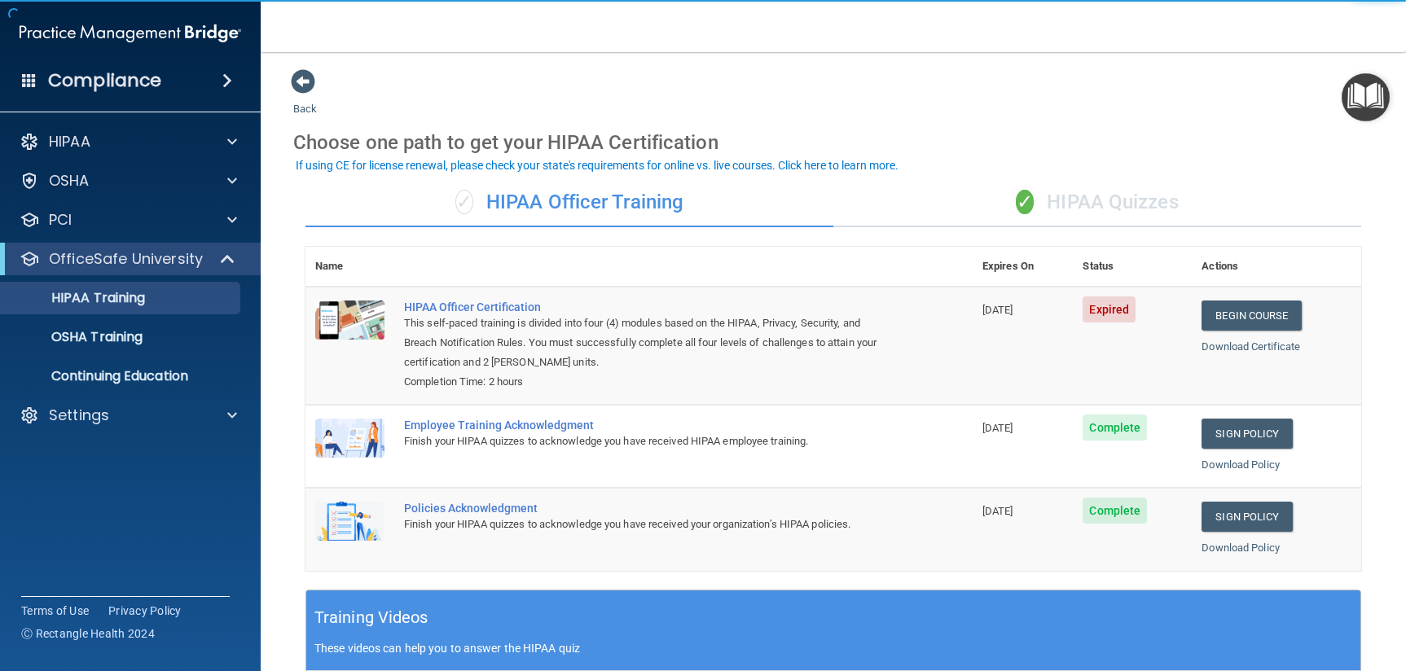
click at [1104, 200] on div "✓ HIPAA Quizzes" at bounding box center [1098, 202] width 528 height 49
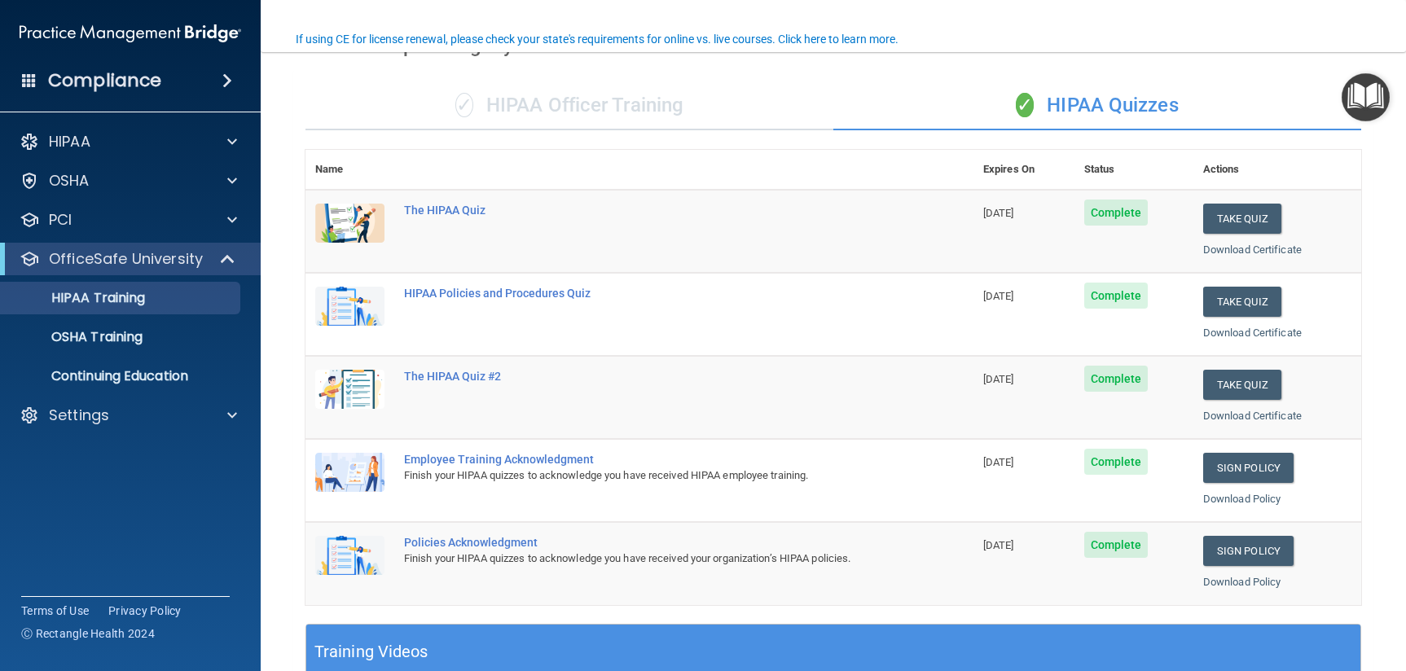
scroll to position [186, 0]
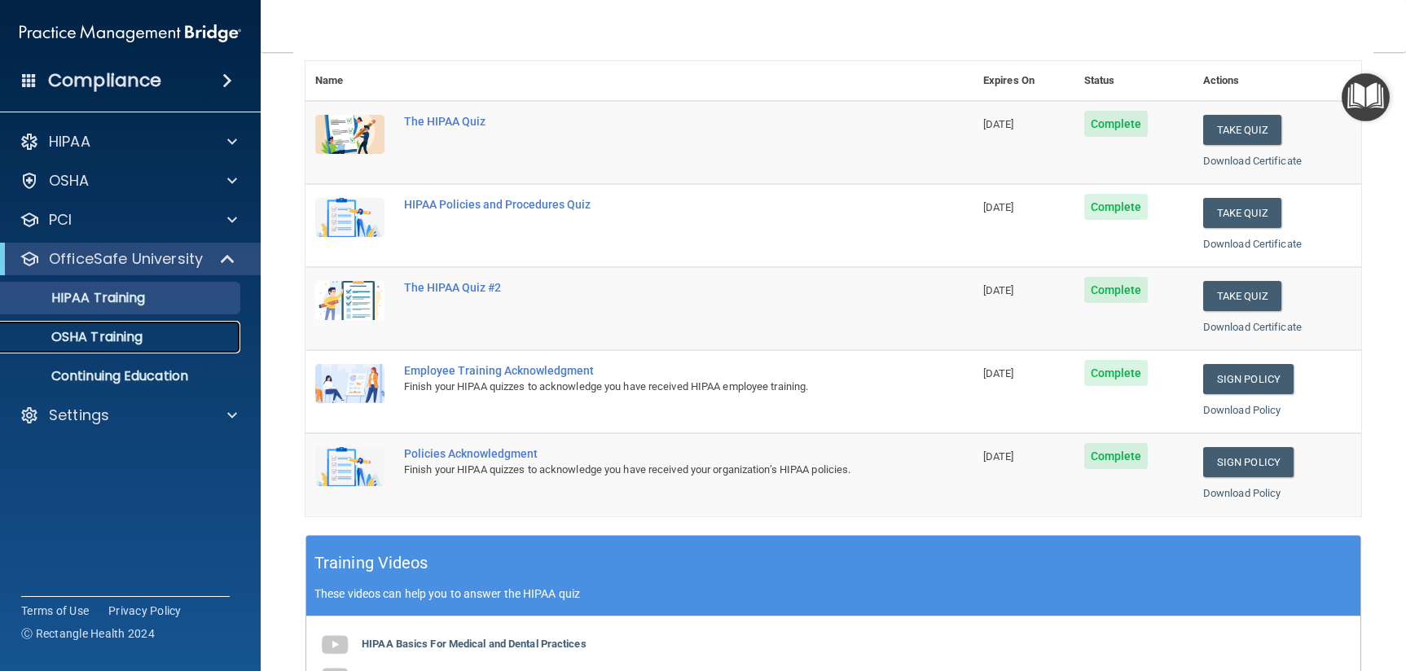
click at [97, 342] on p "OSHA Training" at bounding box center [77, 337] width 132 height 16
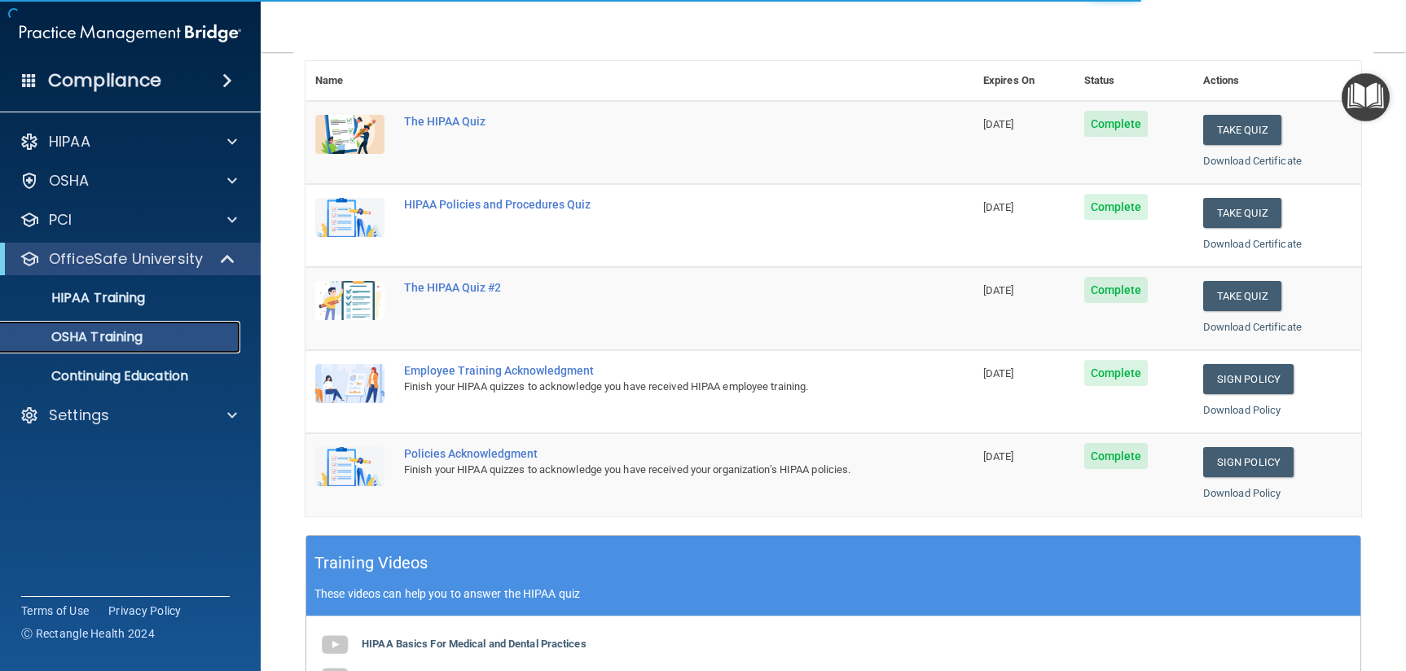
scroll to position [48, 0]
